Goal: Task Accomplishment & Management: Manage account settings

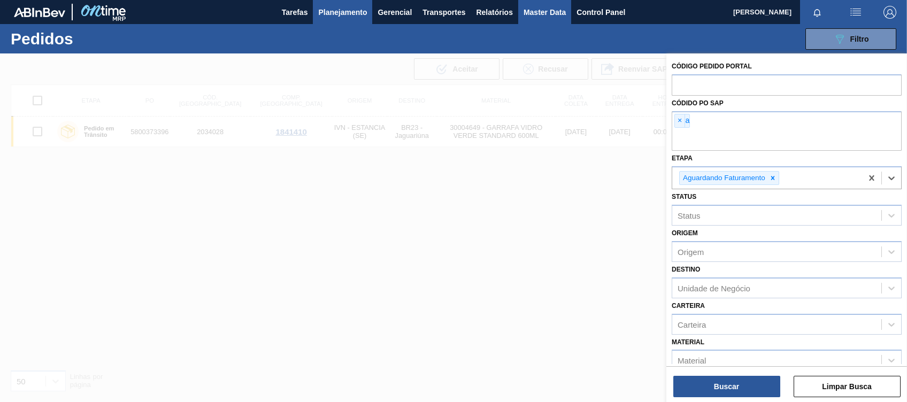
click at [532, 23] on button "Master Data" at bounding box center [544, 12] width 53 height 24
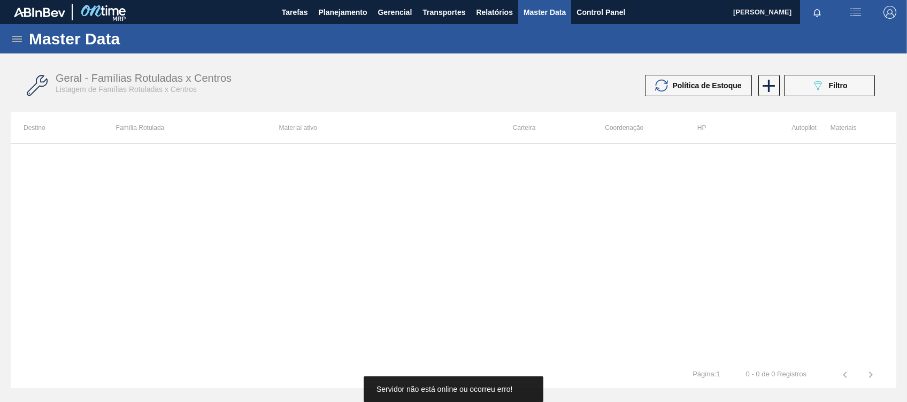
click at [11, 34] on icon at bounding box center [17, 39] width 13 height 13
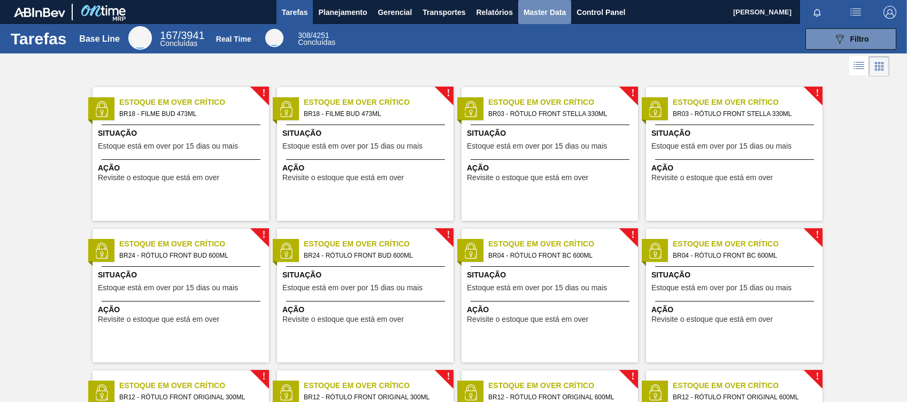
click at [539, 10] on span "Master Data" at bounding box center [544, 12] width 42 height 13
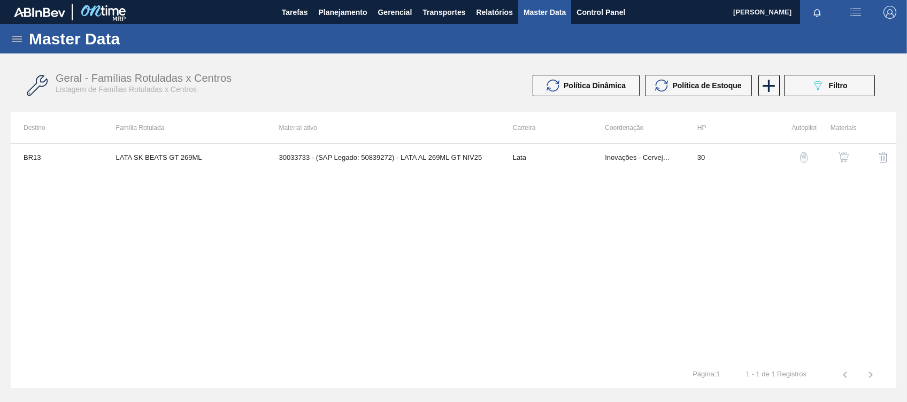
click at [12, 30] on div "Master Data" at bounding box center [453, 38] width 907 height 29
click at [18, 34] on icon at bounding box center [17, 39] width 13 height 13
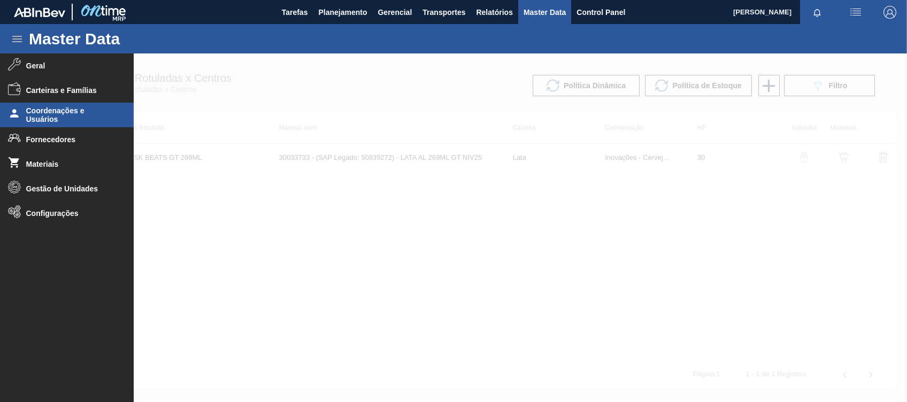
click at [53, 118] on span "Coordenações e Usuários" at bounding box center [70, 114] width 88 height 17
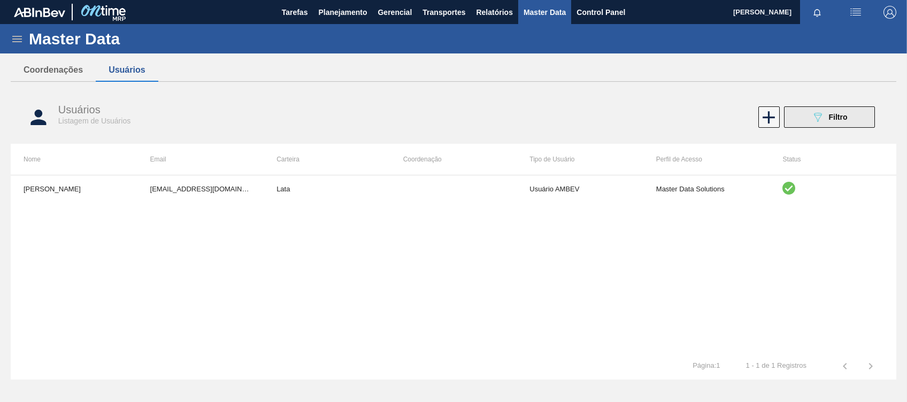
click at [800, 120] on button "089F7B8B-B2A5-4AFE-B5C0-19BA573D28AC Filtro" at bounding box center [829, 116] width 91 height 21
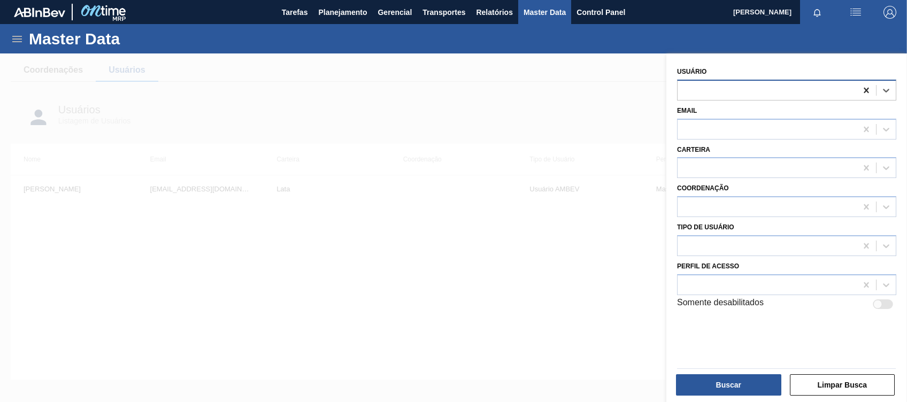
click at [867, 94] on icon at bounding box center [866, 90] width 11 height 11
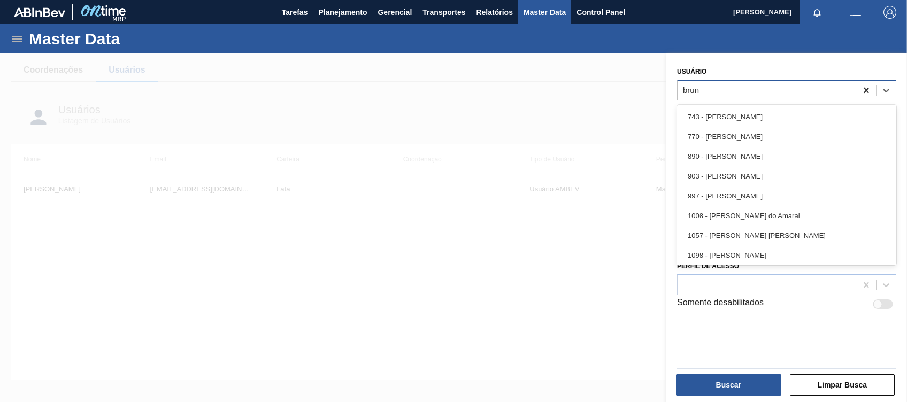
type input "[PERSON_NAME]"
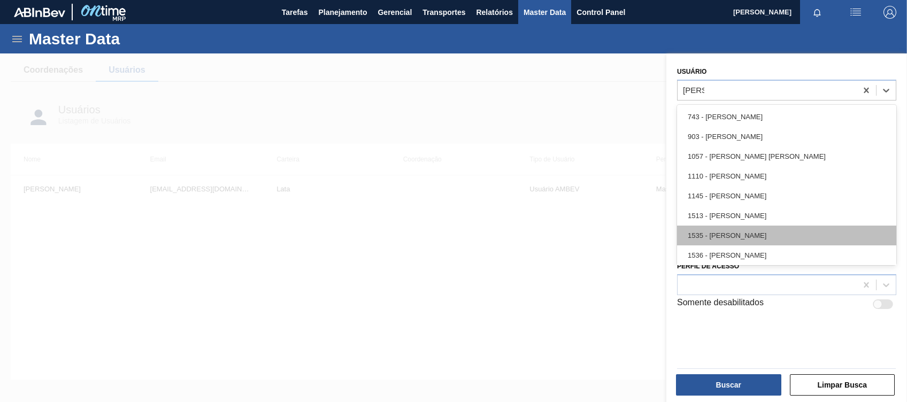
scroll to position [2, 0]
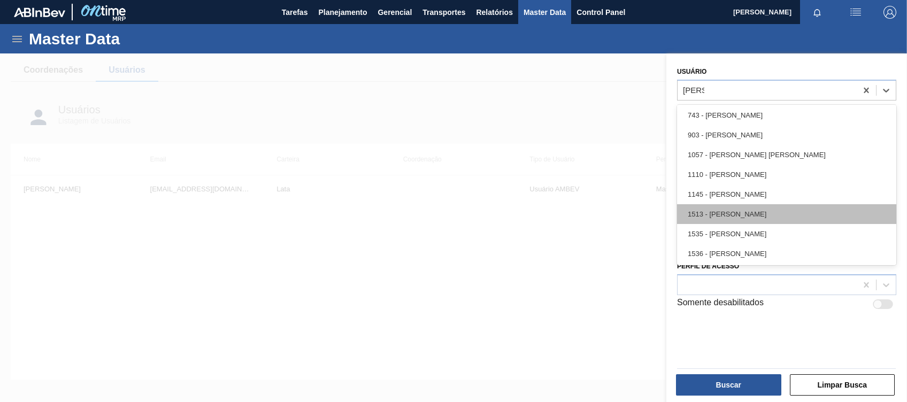
click at [786, 213] on div "1513 - [PERSON_NAME]" at bounding box center [786, 214] width 219 height 20
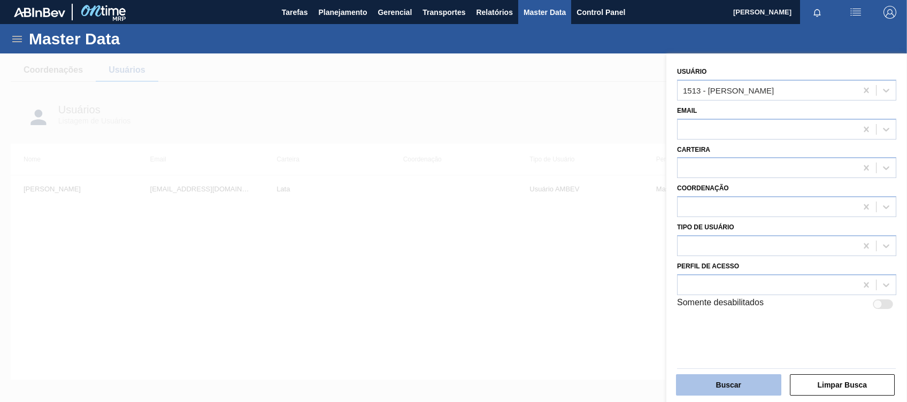
click at [714, 378] on button "Buscar" at bounding box center [728, 384] width 105 height 21
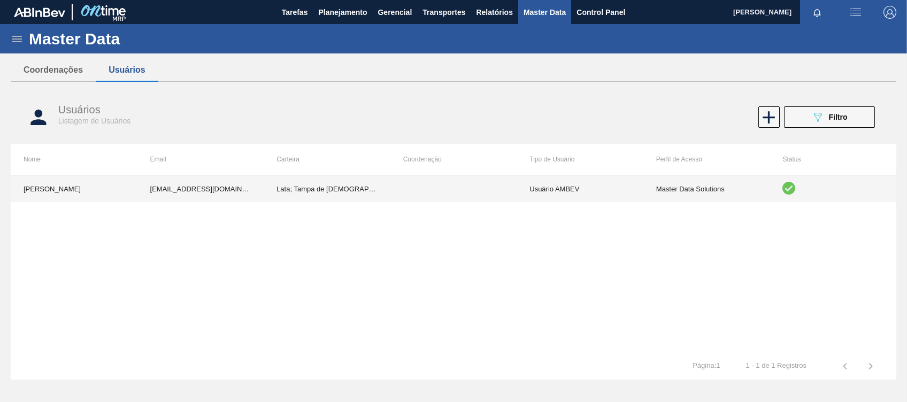
click at [322, 190] on td "Lata; Tampa de [DEMOGRAPHIC_DATA]" at bounding box center [327, 188] width 127 height 27
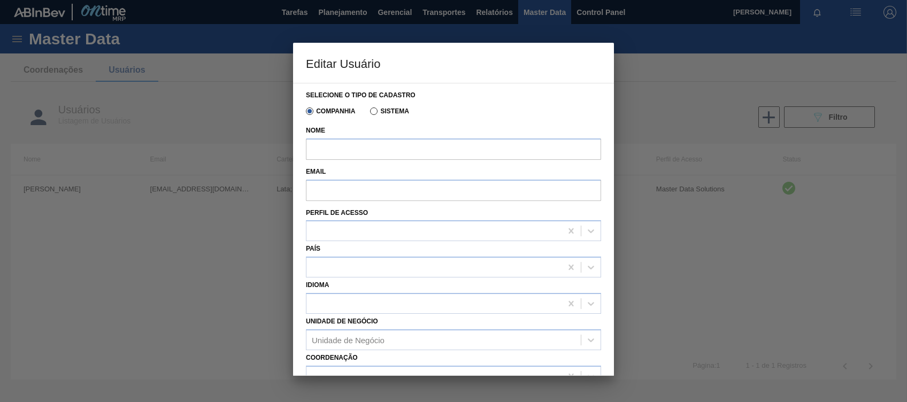
type input "BRUNO DE MELLO DUARTE"
type input "[EMAIL_ADDRESS][DOMAIN_NAME]"
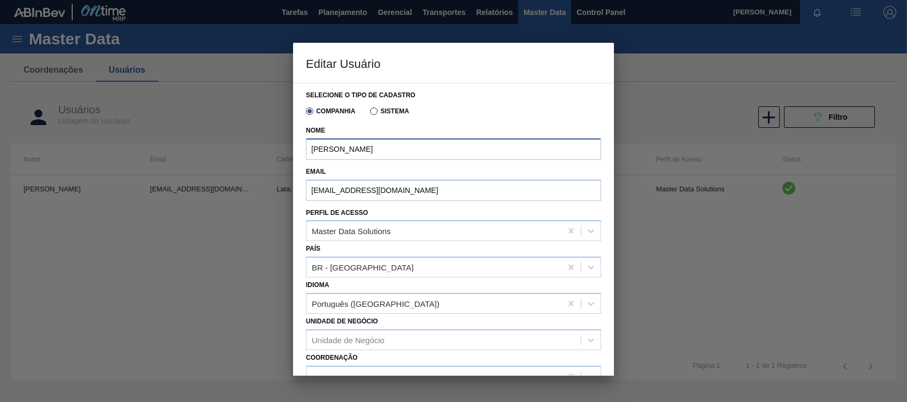
drag, startPoint x: 436, startPoint y: 142, endPoint x: 298, endPoint y: 140, distance: 138.5
click at [298, 140] on div "Selecione o tipo de cadastro Companhia Sistema Nome BRUNO DE MELLO DUARTE Email…" at bounding box center [453, 229] width 321 height 293
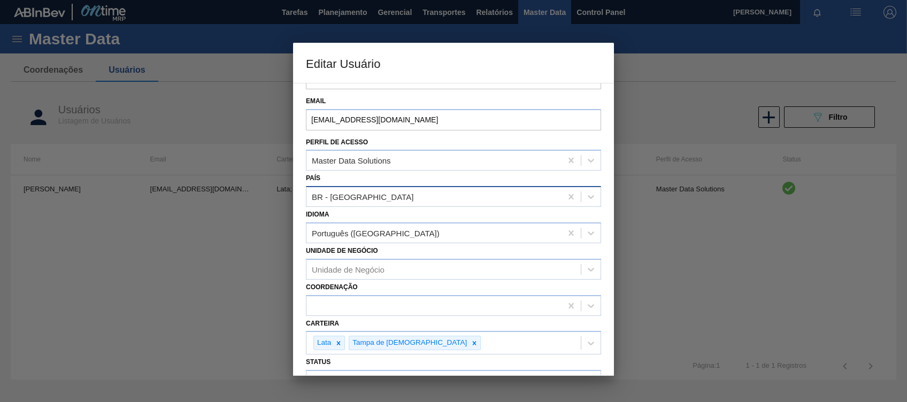
scroll to position [120, 0]
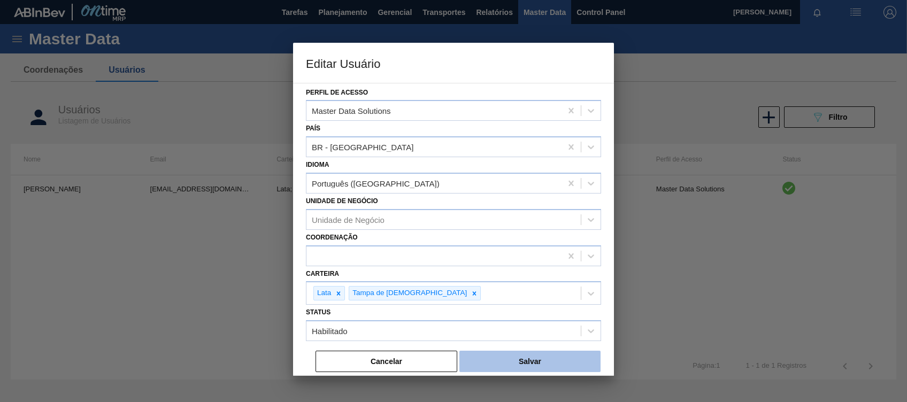
type input "[PERSON_NAME]"
click at [514, 358] on button "Salvar" at bounding box center [529, 361] width 141 height 21
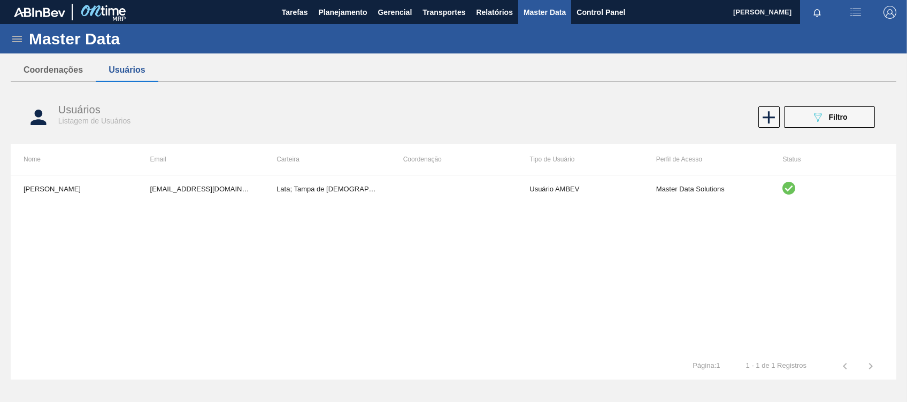
click at [18, 35] on icon at bounding box center [17, 39] width 13 height 13
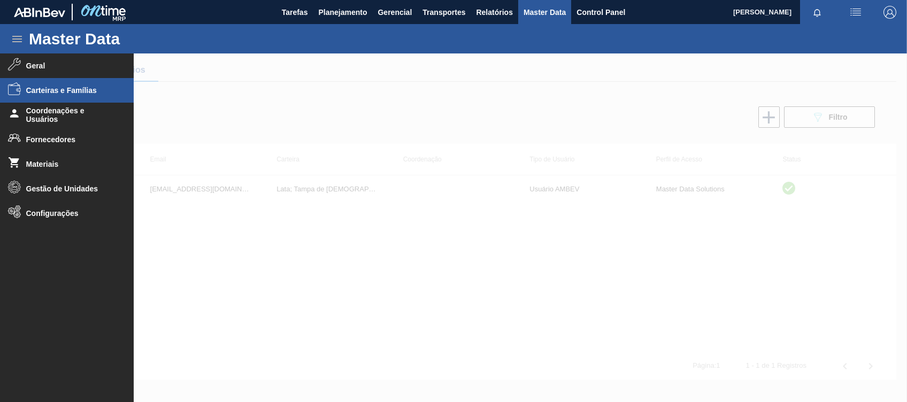
click at [83, 87] on span "Carteiras e Famílias" at bounding box center [70, 90] width 88 height 9
